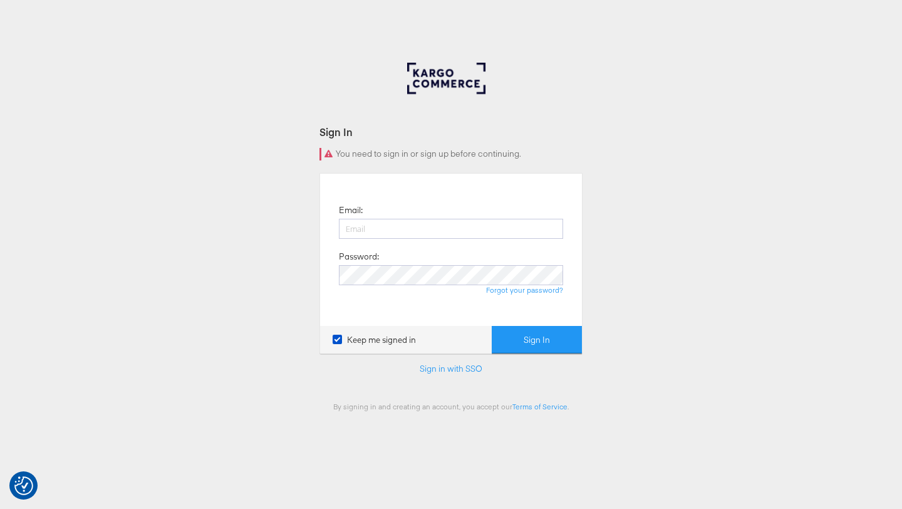
type input "ruben.ruiz@kargo.com"
click at [541, 325] on div "Email: ruben.ruiz@kargo.com Password: Forgot your password? Keep me signed in S…" at bounding box center [451, 263] width 263 height 180
click at [543, 333] on button "Sign In" at bounding box center [537, 340] width 90 height 28
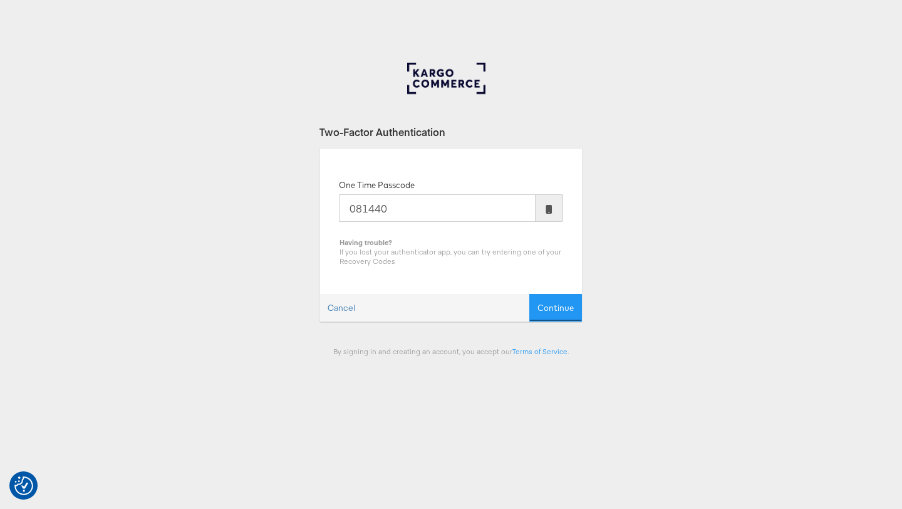
type input "081440"
click at [529, 294] on button "Continue" at bounding box center [555, 308] width 53 height 28
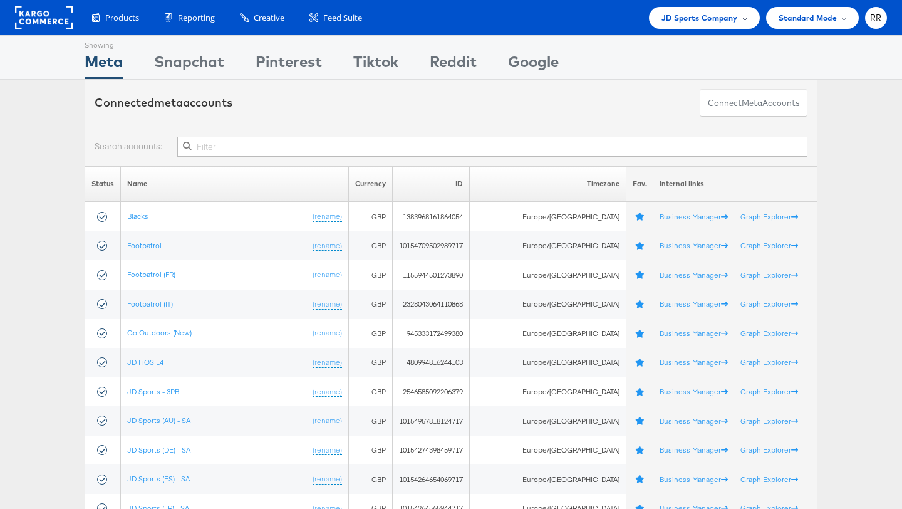
click at [694, 16] on span "JD Sports Company" at bounding box center [700, 17] width 76 height 13
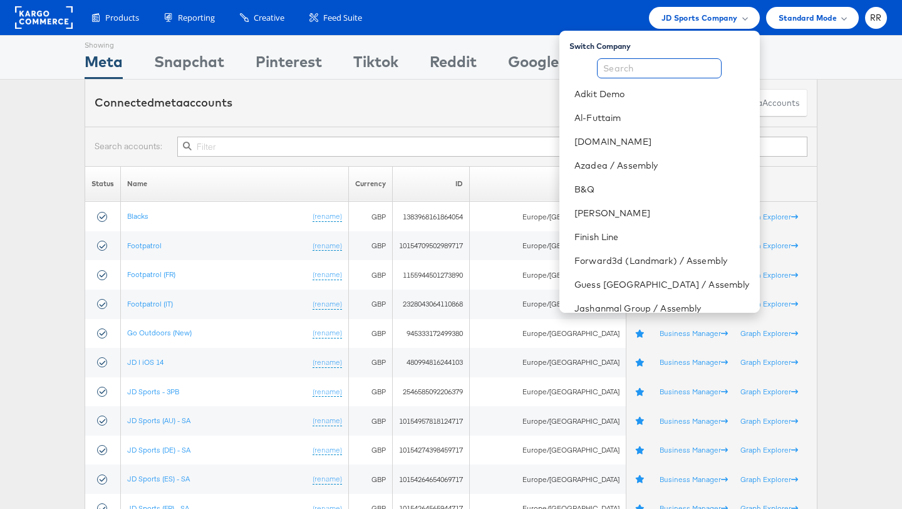
click at [656, 67] on input "text" at bounding box center [659, 68] width 125 height 20
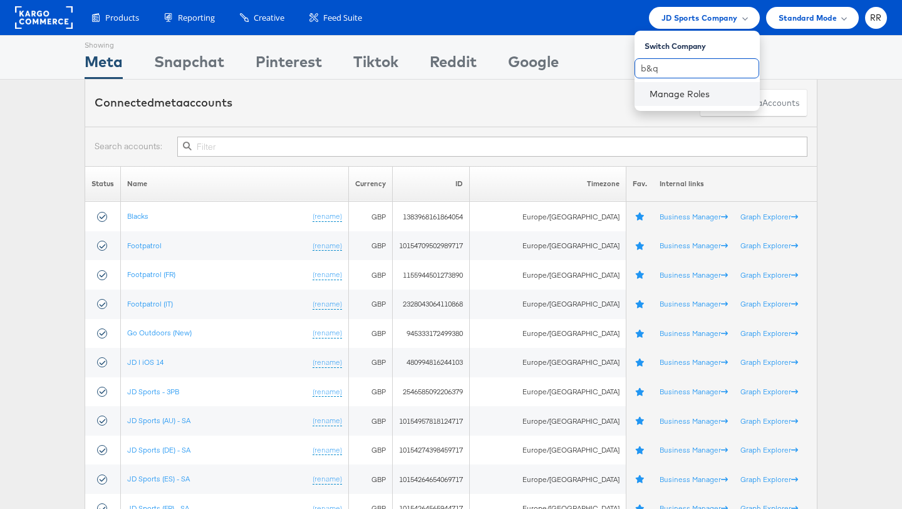
type input "b&q"
click at [27, 12] on rect at bounding box center [44, 17] width 58 height 23
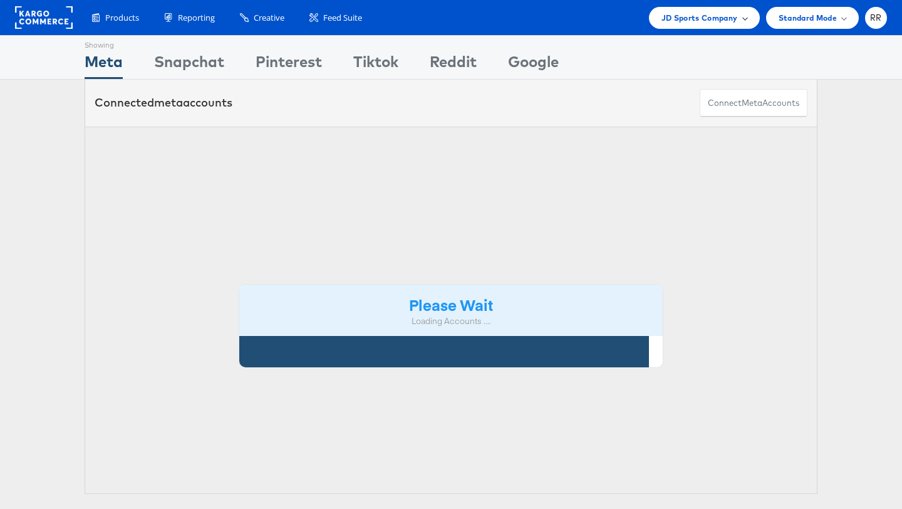
click at [668, 22] on span "JD Sports Company" at bounding box center [700, 17] width 76 height 13
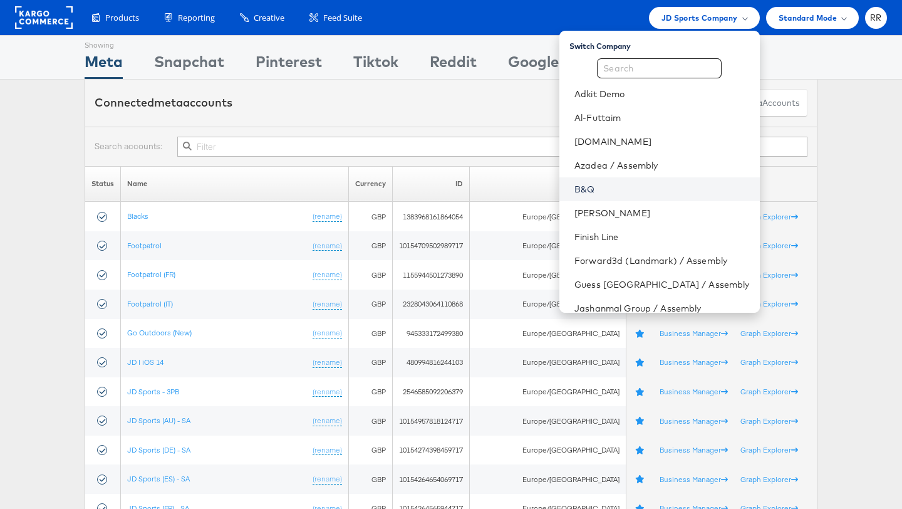
click at [635, 185] on link "B&Q" at bounding box center [661, 189] width 175 height 13
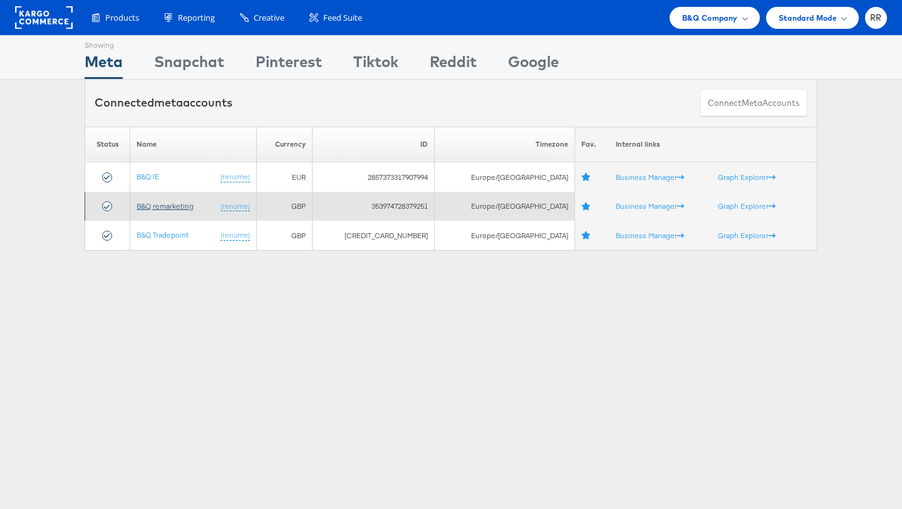
click at [192, 210] on link "B&Q remarketing" at bounding box center [165, 205] width 57 height 9
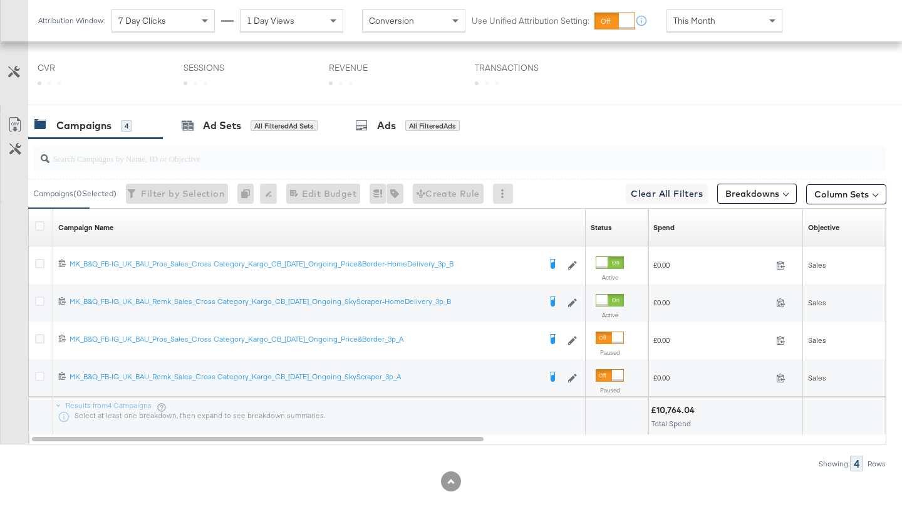
scroll to position [477, 0]
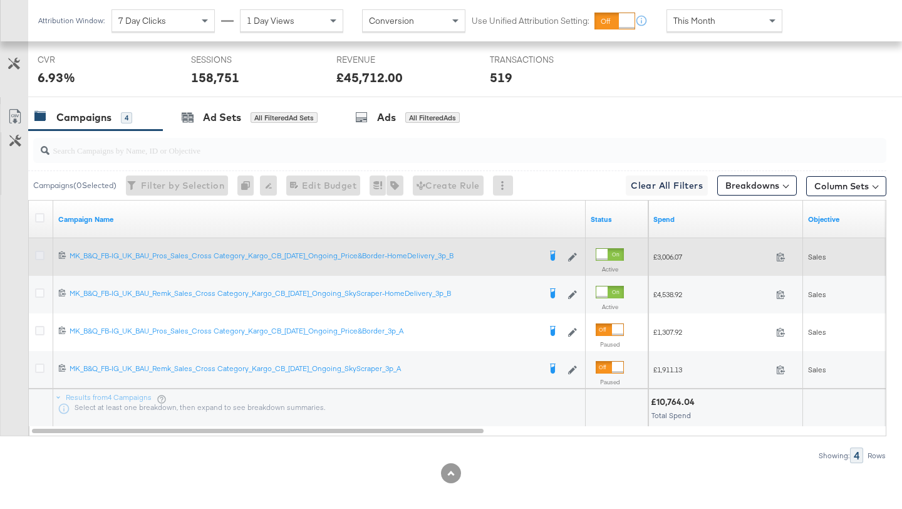
click at [43, 254] on icon at bounding box center [39, 255] width 9 height 9
click at [0, 0] on input "checkbox" at bounding box center [0, 0] width 0 height 0
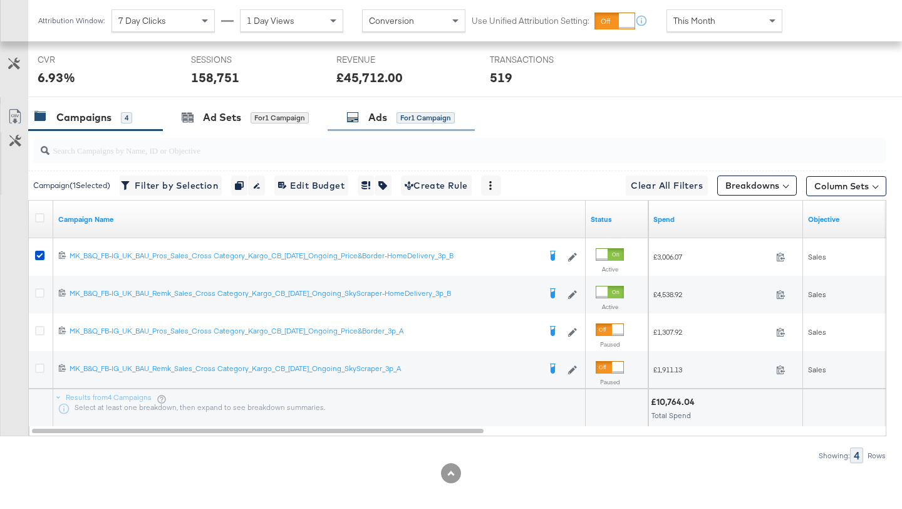
click at [380, 116] on div "Ads" at bounding box center [377, 117] width 19 height 14
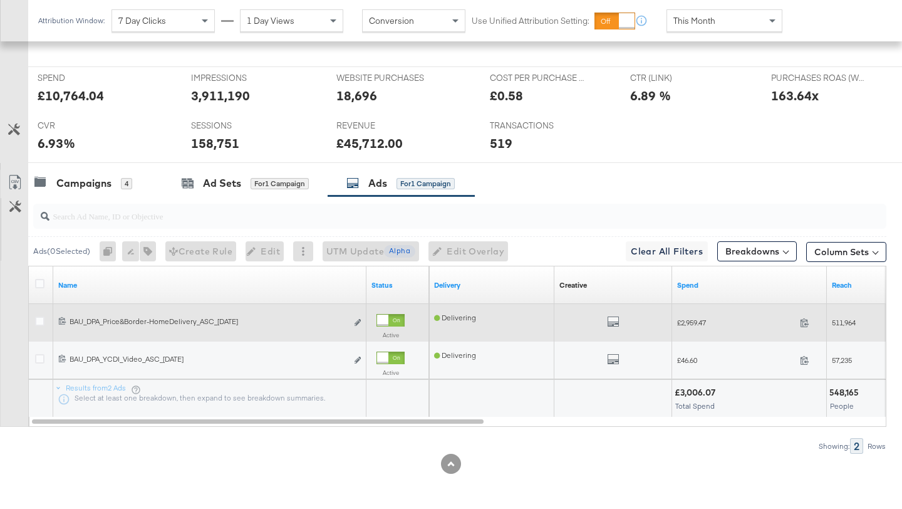
scroll to position [534, 0]
click at [356, 323] on icon "link" at bounding box center [358, 322] width 6 height 7
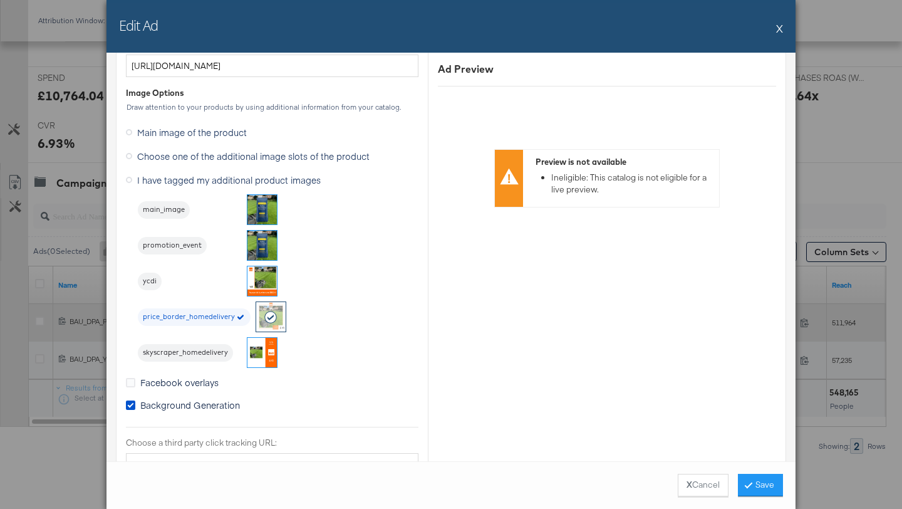
scroll to position [1046, 0]
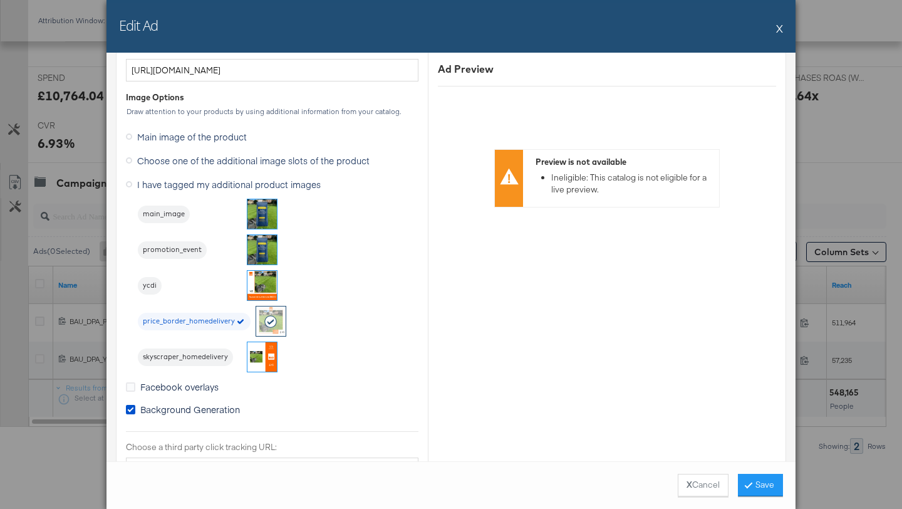
click at [780, 31] on button "X" at bounding box center [779, 28] width 7 height 25
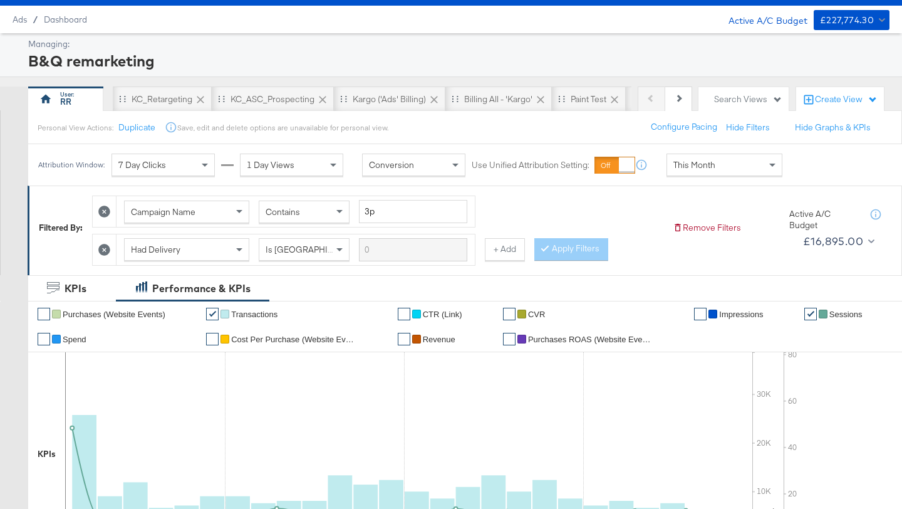
scroll to position [0, 0]
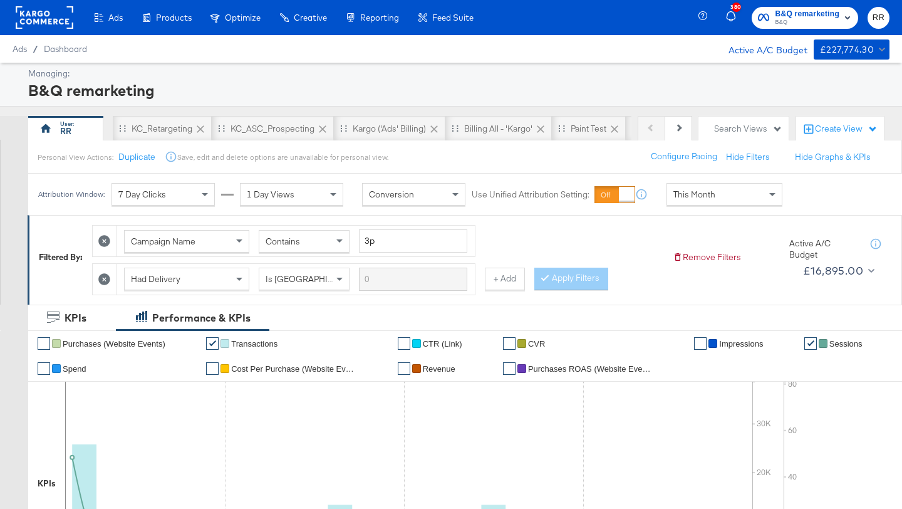
click at [62, 23] on rect at bounding box center [45, 17] width 58 height 23
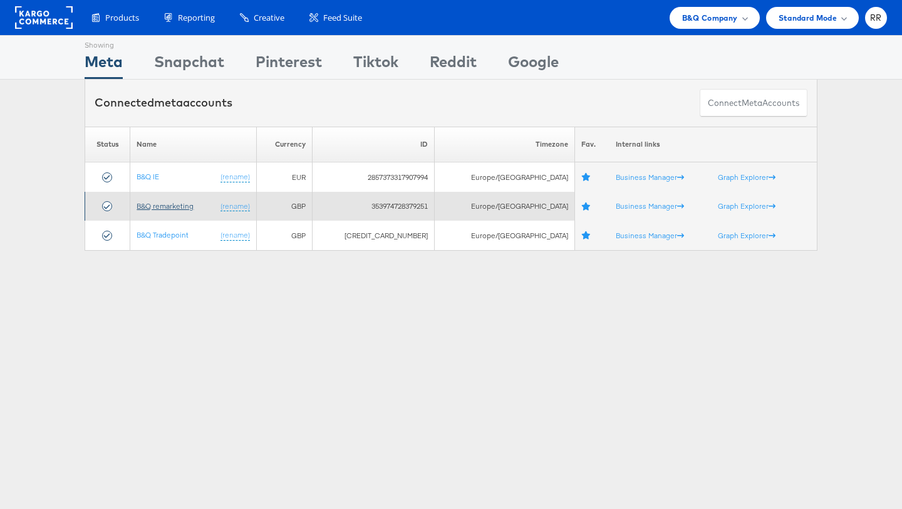
click at [185, 205] on link "B&Q remarketing" at bounding box center [165, 205] width 57 height 9
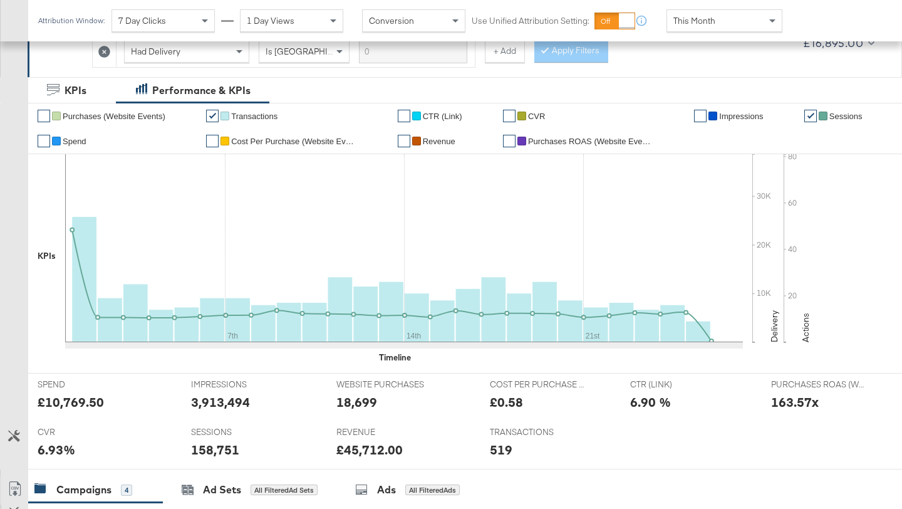
scroll to position [314, 0]
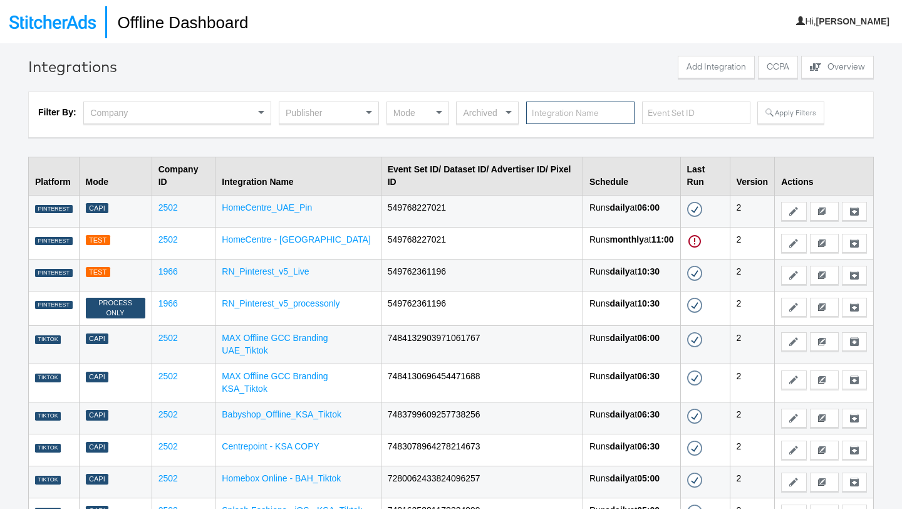
click at [559, 117] on input "text" at bounding box center [580, 112] width 108 height 23
type input "centrep"
click at [808, 128] on div "Filter By: Company Publisher Mode Archived centrep Apply Filters" at bounding box center [451, 114] width 846 height 46
click at [787, 115] on button "Apply Filters" at bounding box center [790, 112] width 66 height 23
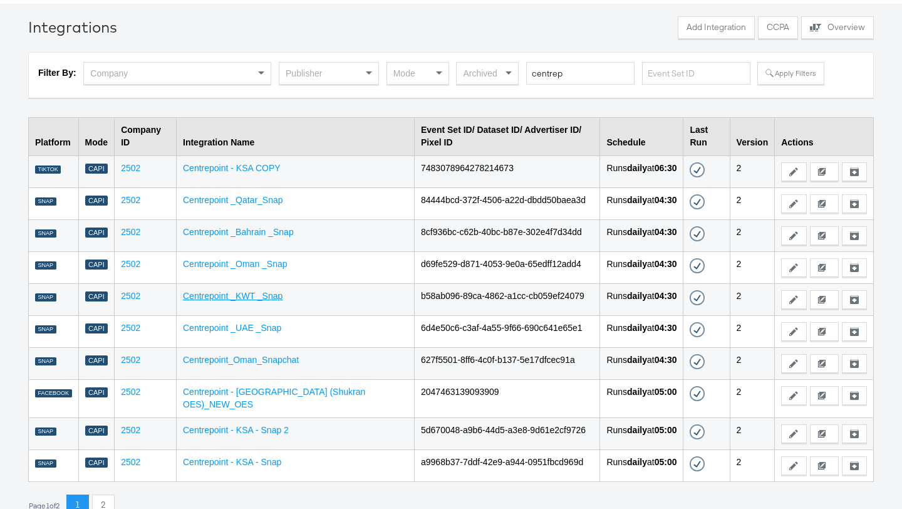
scroll to position [43, 0]
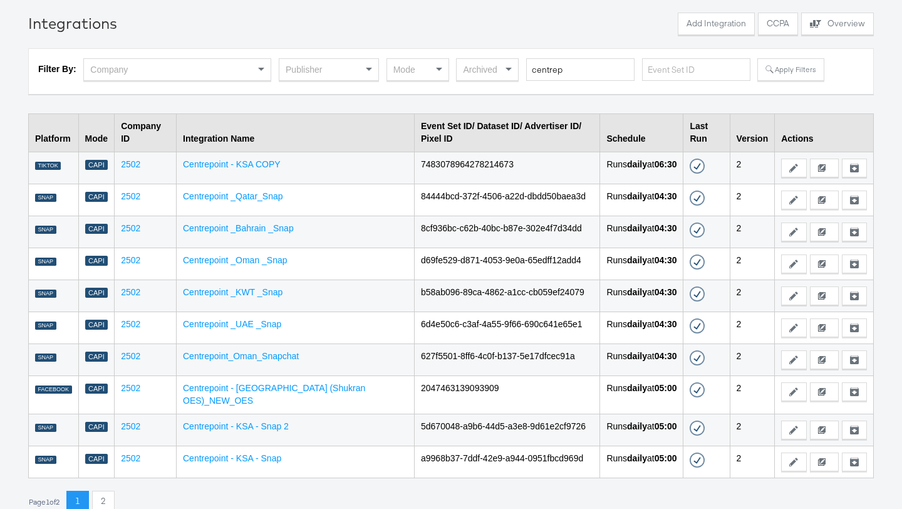
click at [415, 283] on td "b58ab096-89ca-4862-a1cc-cb059ef24079" at bounding box center [507, 295] width 185 height 32
copy td "b58ab096-89ca-4862-a1cc-cb059ef24079"
click at [416, 216] on td "8cf936bc-c62b-40bc-b87e-302e4f7d34dd" at bounding box center [507, 232] width 185 height 32
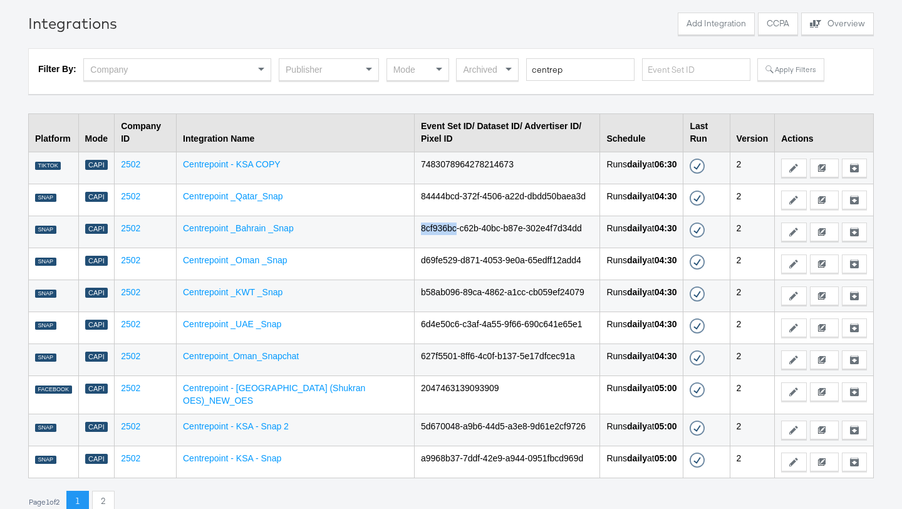
click at [416, 216] on td "8cf936bc-c62b-40bc-b87e-302e4f7d34dd" at bounding box center [507, 232] width 185 height 32
copy td "8cf936bc-c62b-40bc-b87e-302e4f7d34dd"
click at [461, 185] on td "84444bcd-372f-4506-a22d-dbdd50baea3d" at bounding box center [507, 200] width 185 height 32
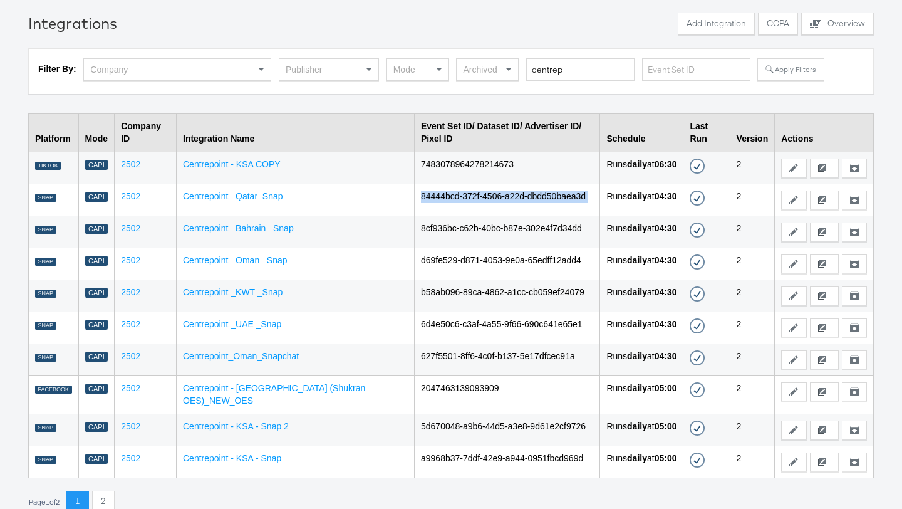
click at [461, 185] on td "84444bcd-372f-4506-a22d-dbdd50baea3d" at bounding box center [507, 200] width 185 height 32
copy td "84444bcd-372f-4506-a22d-dbdd50baea3d"
click at [415, 311] on td "6d4e50c6-c3af-4a55-9f66-690c641e65e1" at bounding box center [507, 327] width 185 height 32
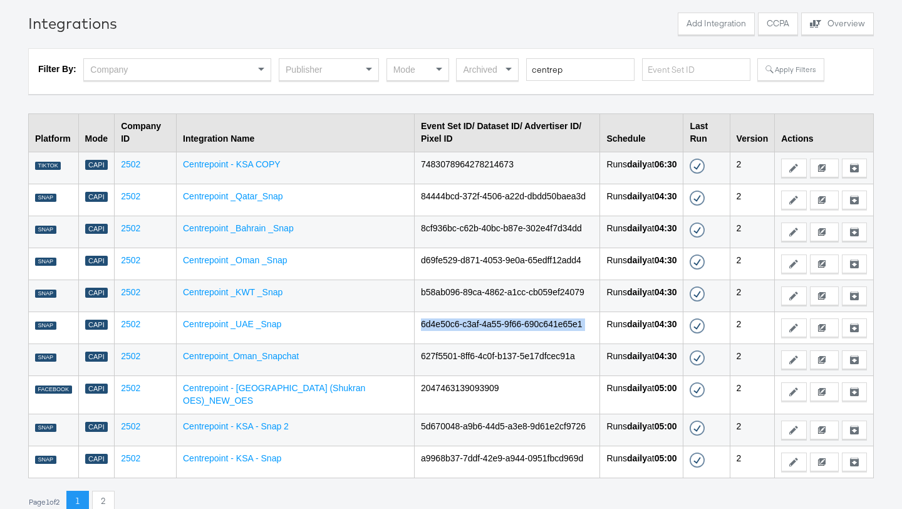
click at [415, 311] on td "6d4e50c6-c3af-4a55-9f66-690c641e65e1" at bounding box center [507, 327] width 185 height 32
copy td "6d4e50c6-c3af-4a55-9f66-690c641e65e1"
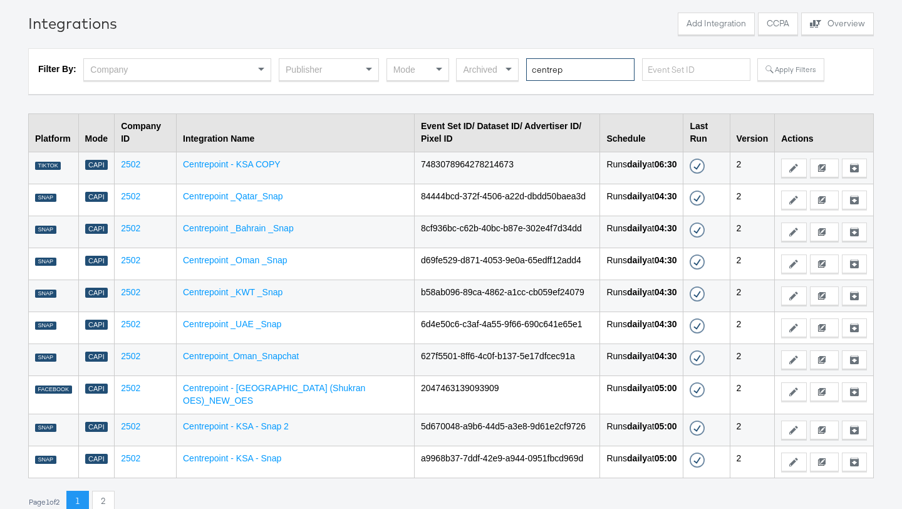
click at [545, 69] on input "centrep" at bounding box center [580, 69] width 108 height 23
click at [664, 70] on input "text" at bounding box center [696, 69] width 108 height 23
paste input "d69fe529-d871-4053-9e0a-65edff12add4"
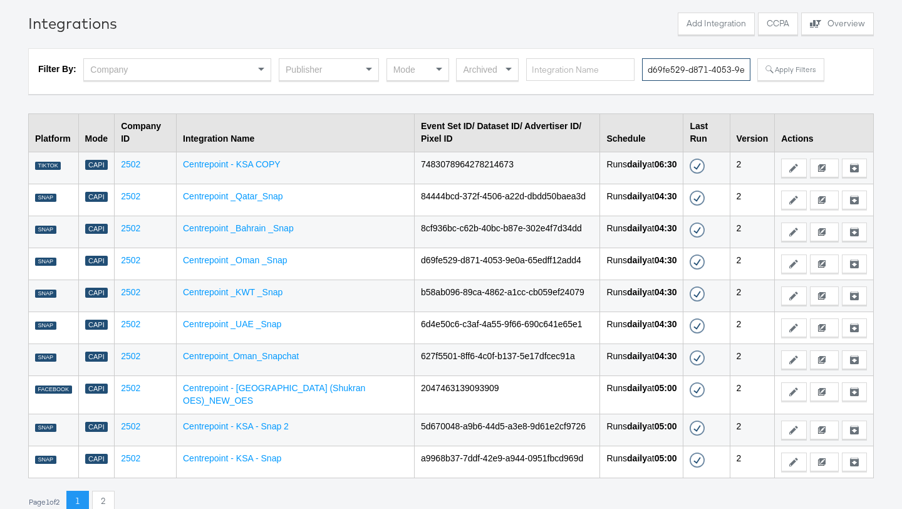
scroll to position [0, 68]
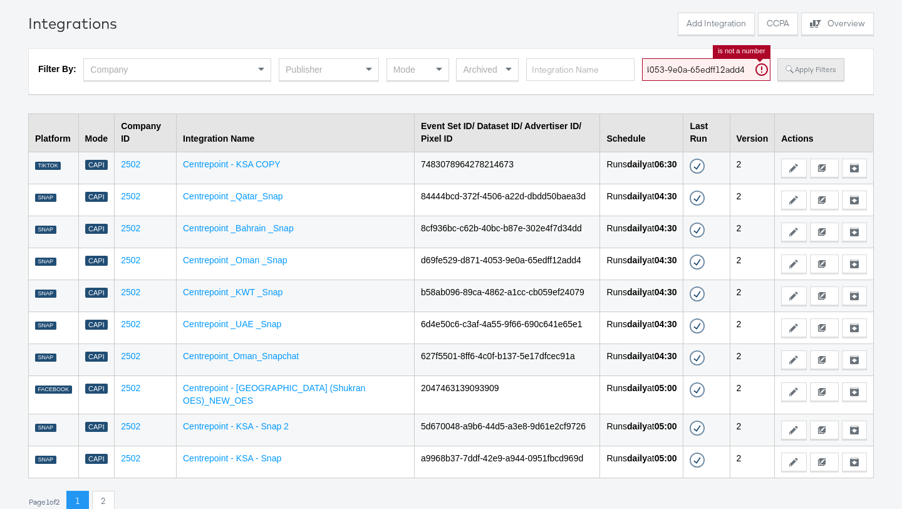
type input "d69fe529-d871-4053-9e0a-65edff12add4"
click at [787, 73] on button "Apply Filters" at bounding box center [810, 69] width 66 height 23
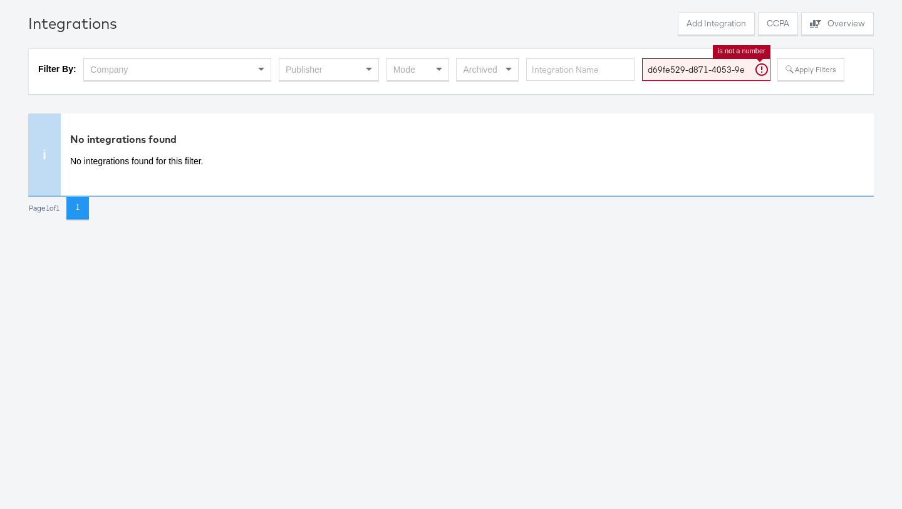
click at [695, 73] on input "d69fe529-d871-4053-9e0a-65edff12add4" at bounding box center [706, 69] width 128 height 23
click at [543, 73] on input "text" at bounding box center [580, 69] width 108 height 23
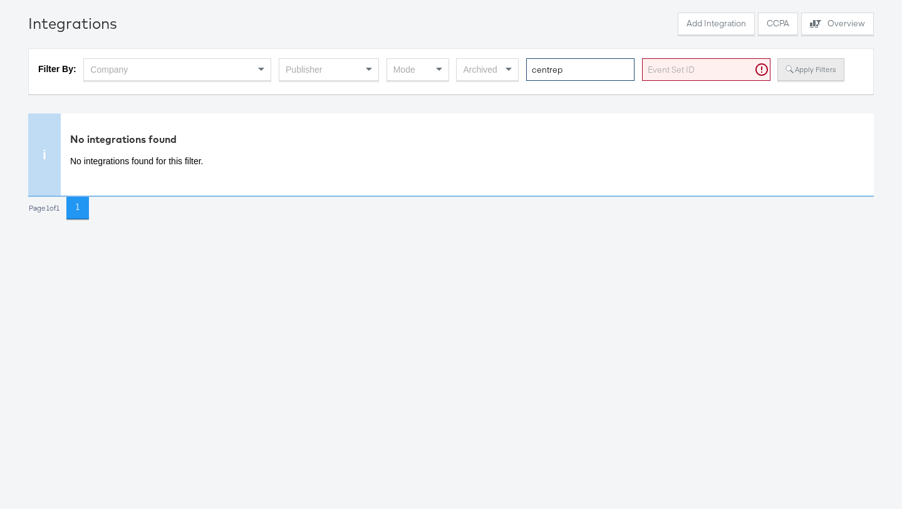
type input "centrep"
click at [786, 71] on icon at bounding box center [790, 69] width 9 height 9
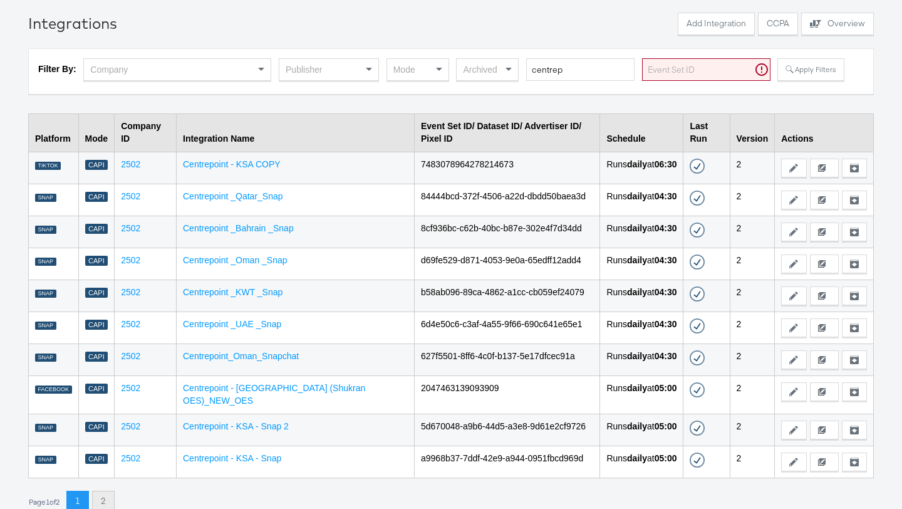
click at [112, 491] on button "2" at bounding box center [103, 502] width 23 height 23
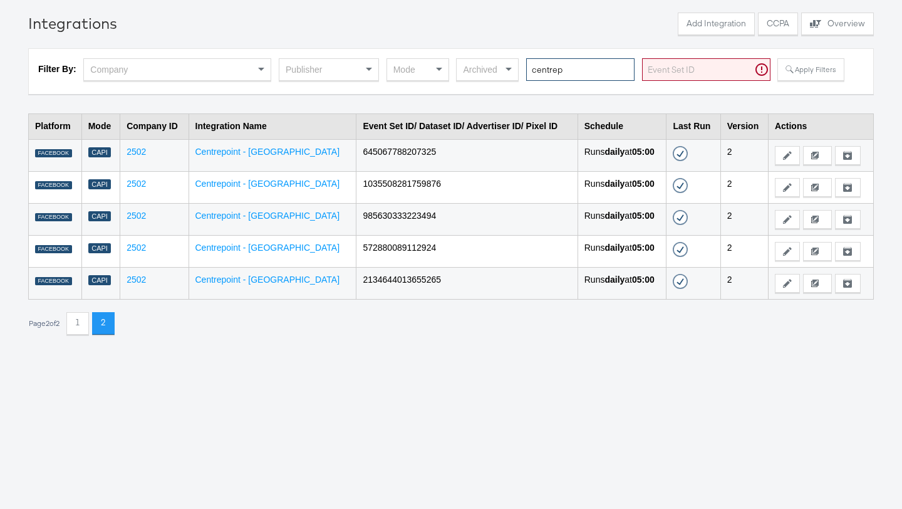
click at [554, 78] on input "centrep" at bounding box center [580, 69] width 108 height 23
type input "snap"
click at [786, 70] on icon at bounding box center [790, 69] width 9 height 9
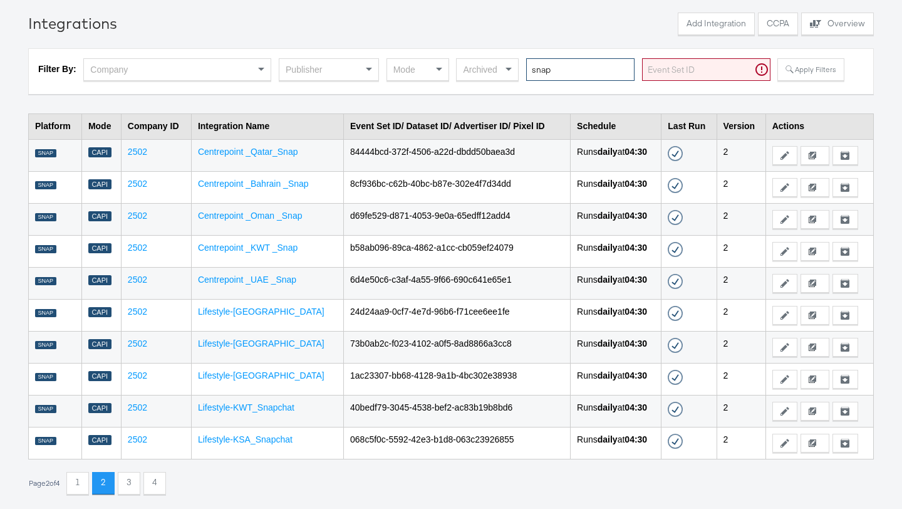
click at [584, 71] on input "snap" at bounding box center [580, 69] width 108 height 23
type input "centrep"
click at [782, 80] on button "Apply Filters" at bounding box center [810, 69] width 66 height 23
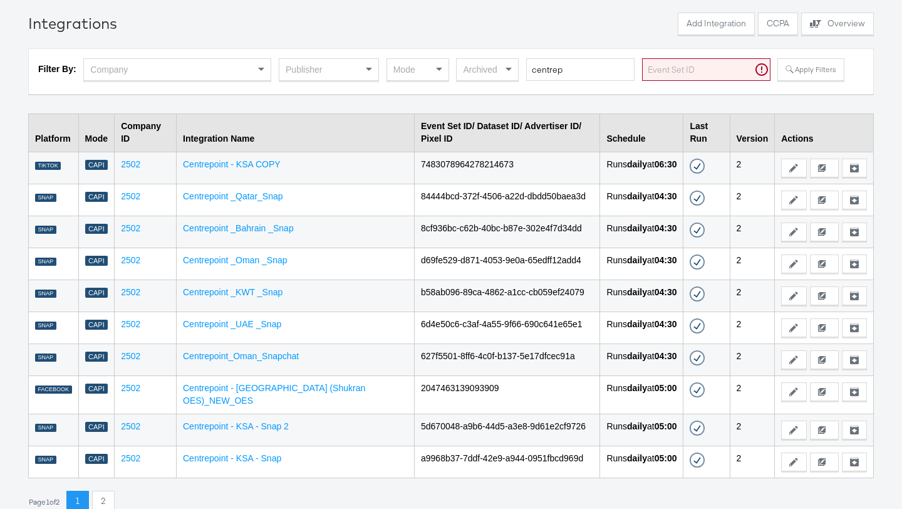
scroll to position [29, 0]
